Goal: Task Accomplishment & Management: Complete application form

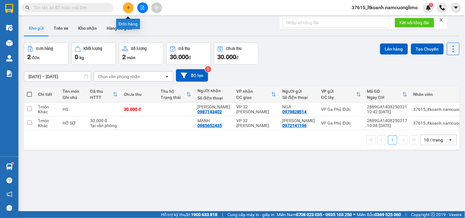
click at [127, 9] on icon "plus" at bounding box center [128, 8] width 4 height 4
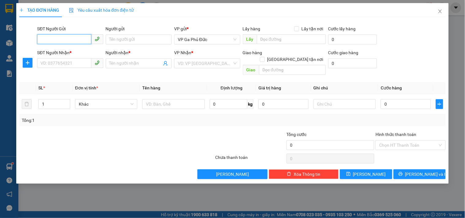
click at [69, 38] on input "SĐT Người Gửi" at bounding box center [64, 39] width 54 height 10
click at [70, 52] on div "0888868168 - LONG" at bounding box center [70, 51] width 59 height 7
type input "0888868168"
type input "LONG"
click at [60, 61] on input "SĐT Người Nhận *" at bounding box center [64, 63] width 54 height 10
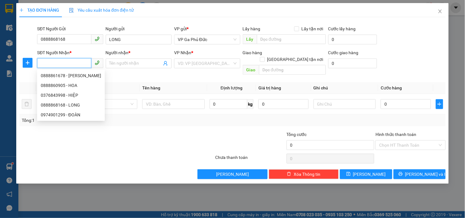
click at [58, 61] on input "SĐT Người Nhận *" at bounding box center [64, 63] width 54 height 10
click at [68, 39] on input "0888868168" at bounding box center [64, 39] width 54 height 10
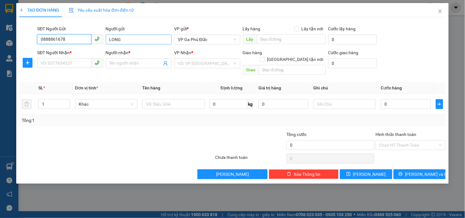
type input "0888861678"
click at [136, 40] on input "LONG" at bounding box center [139, 40] width 66 height 10
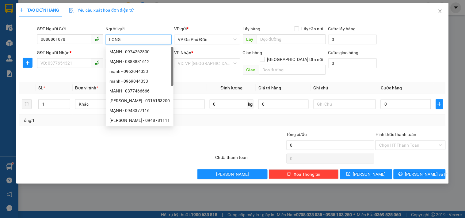
click at [136, 38] on input "LONG" at bounding box center [139, 40] width 66 height 10
type input "L"
click at [66, 61] on input "SĐT Người Nhận *" at bounding box center [64, 63] width 54 height 10
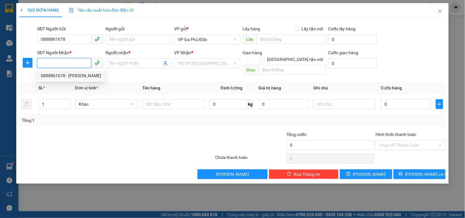
click at [64, 63] on input "SĐT Người Nhận *" at bounding box center [64, 63] width 54 height 10
click at [115, 38] on input "Người gửi" at bounding box center [139, 40] width 66 height 10
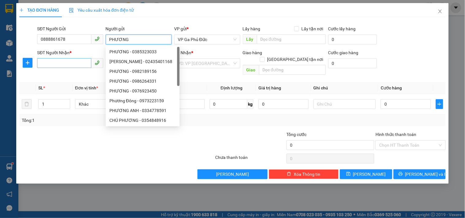
type input "PHƯƠNG"
click at [67, 59] on input "SĐT Người Nhận *" at bounding box center [64, 63] width 54 height 10
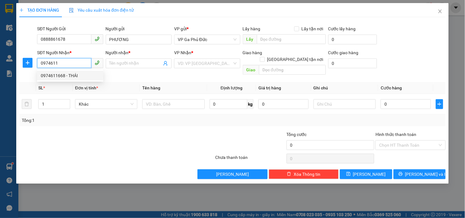
drag, startPoint x: 78, startPoint y: 77, endPoint x: 91, endPoint y: 87, distance: 16.3
click at [78, 77] on div "0974611668 - THÁI" at bounding box center [70, 75] width 59 height 7
type input "0974611668"
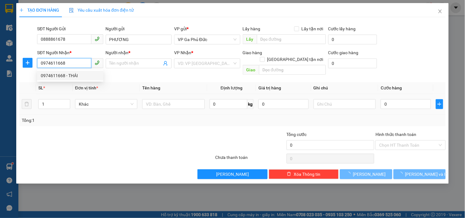
type input "THÁI"
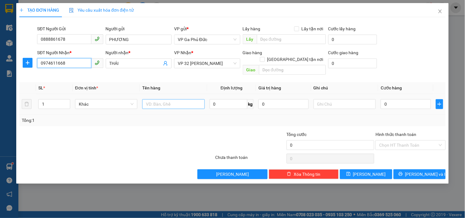
type input "0974611668"
click at [173, 99] on input "text" at bounding box center [173, 104] width 62 height 10
type input "MẪU"
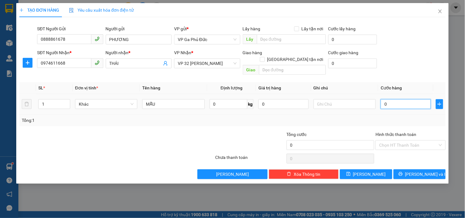
type input "4"
type input "40"
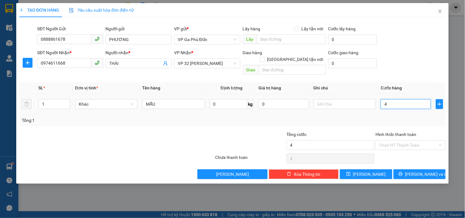
type input "40"
type input "40.000"
click at [429, 171] on span "[PERSON_NAME] và In" at bounding box center [427, 174] width 43 height 7
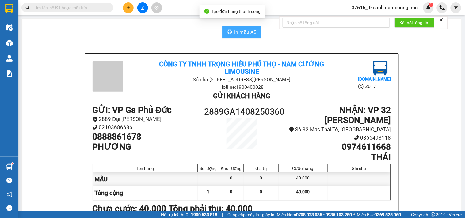
click at [239, 34] on span "In mẫu A5" at bounding box center [246, 32] width 22 height 8
